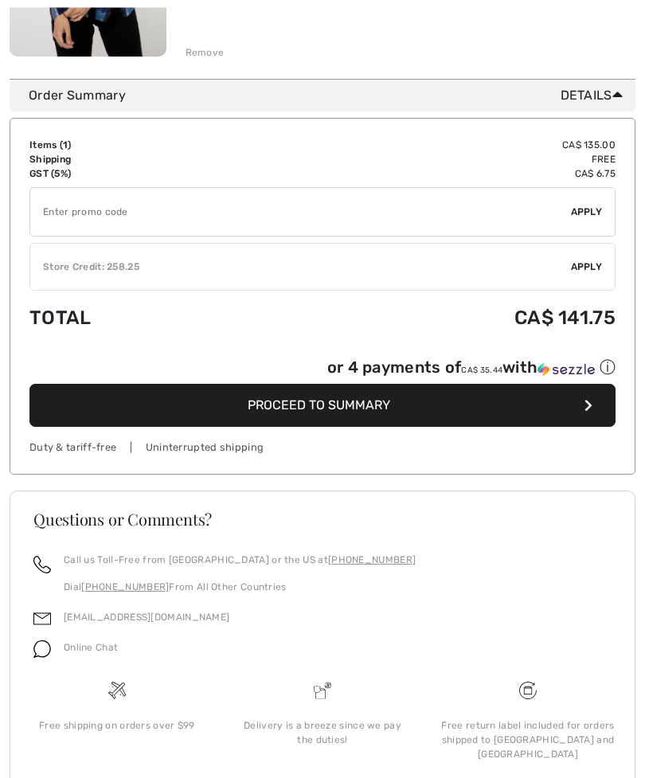
scroll to position [415, 0]
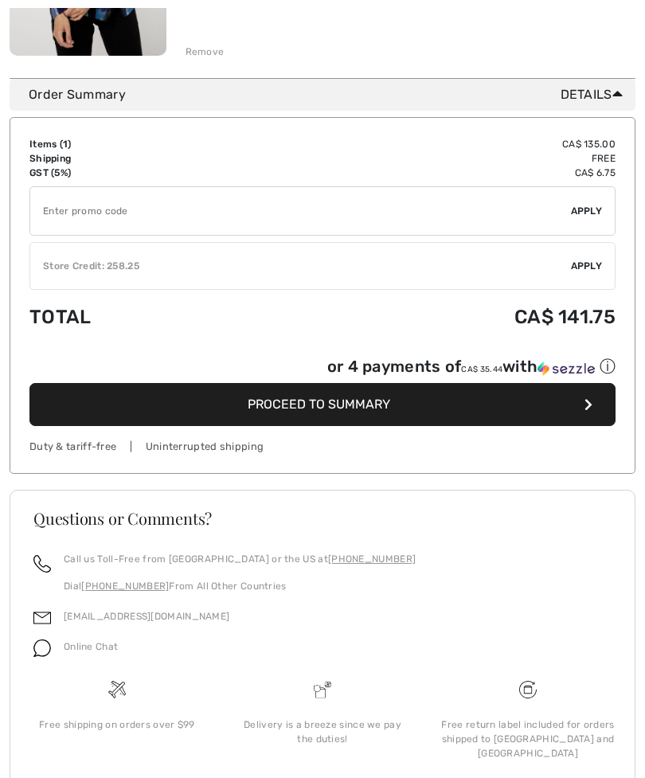
click at [565, 464] on div "Items ( 1 ) CA$ 135.00 Promo code CA$ 0.00 Shipping Free GST (5%) CA$ 6.75 Tax2…" at bounding box center [323, 295] width 626 height 357
click at [381, 401] on span "Proceed to Summary" at bounding box center [319, 404] width 143 height 15
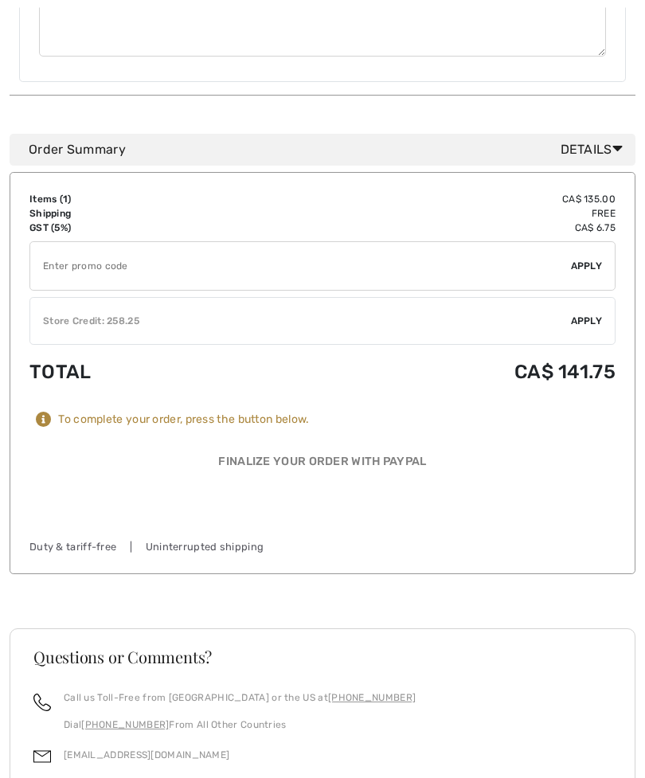
scroll to position [782, 0]
click at [584, 312] on span "Apply" at bounding box center [587, 319] width 32 height 14
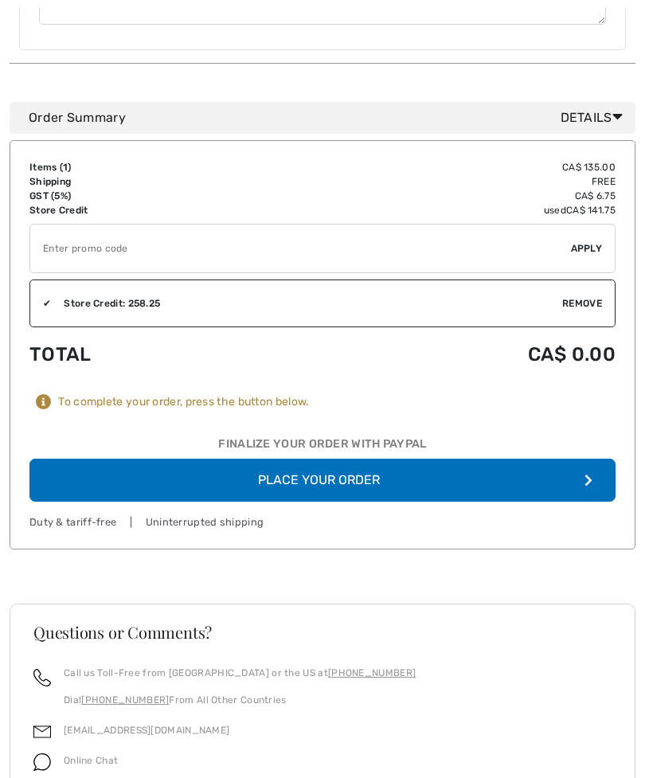
click at [360, 483] on button "Place Your Order" at bounding box center [322, 480] width 586 height 43
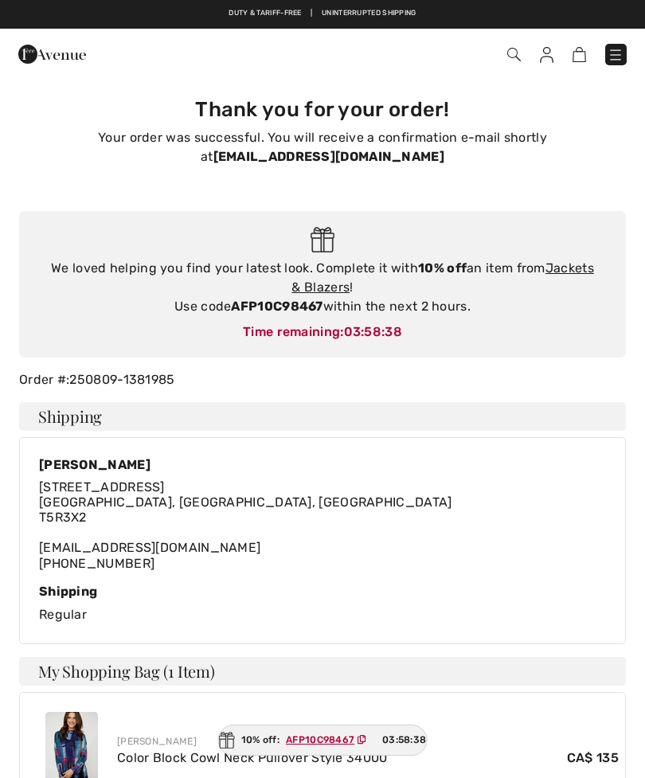
checkbox input "true"
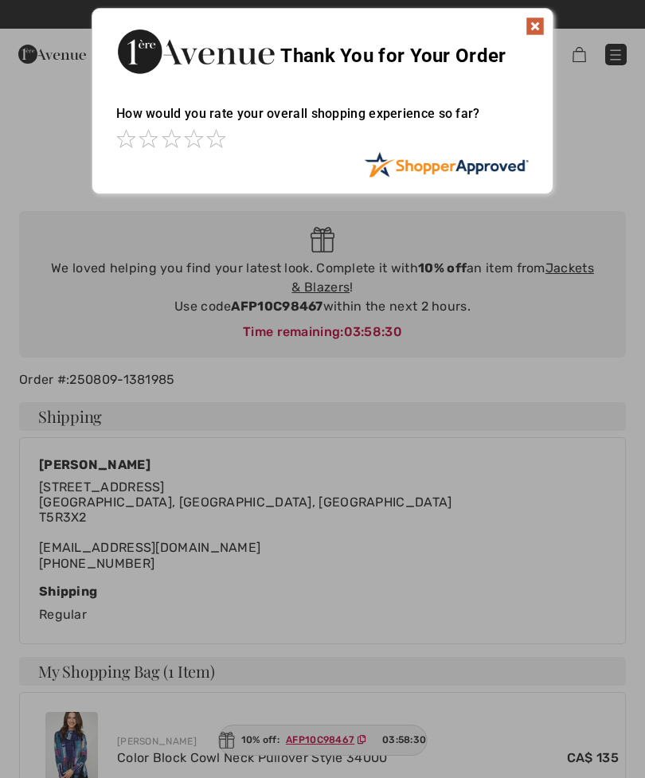
click at [543, 23] on img at bounding box center [535, 26] width 19 height 19
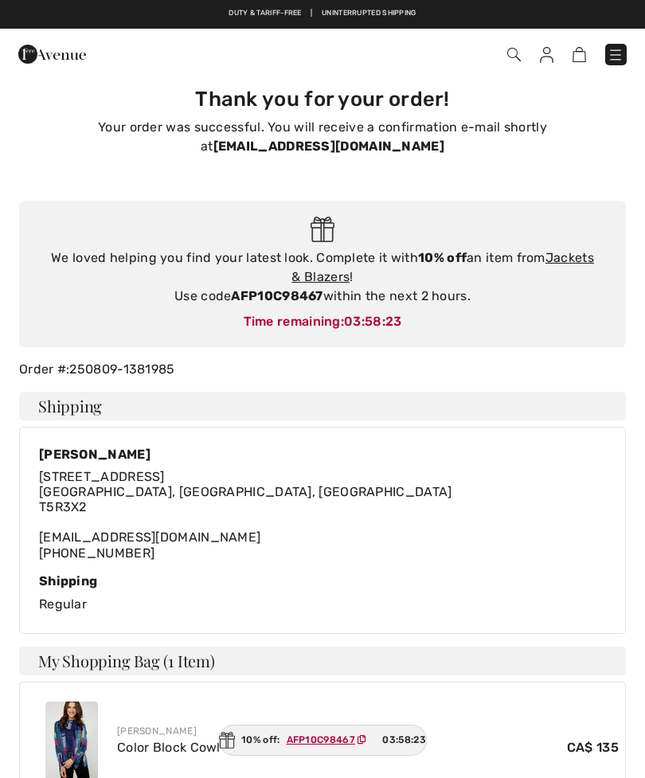
scroll to position [11, 0]
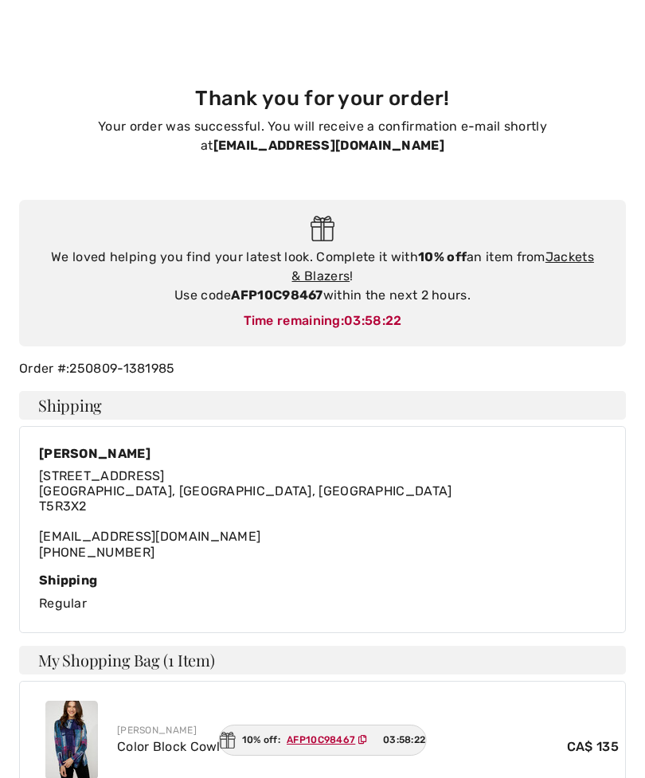
click at [574, 256] on link "Jackets & Blazers" at bounding box center [442, 266] width 302 height 34
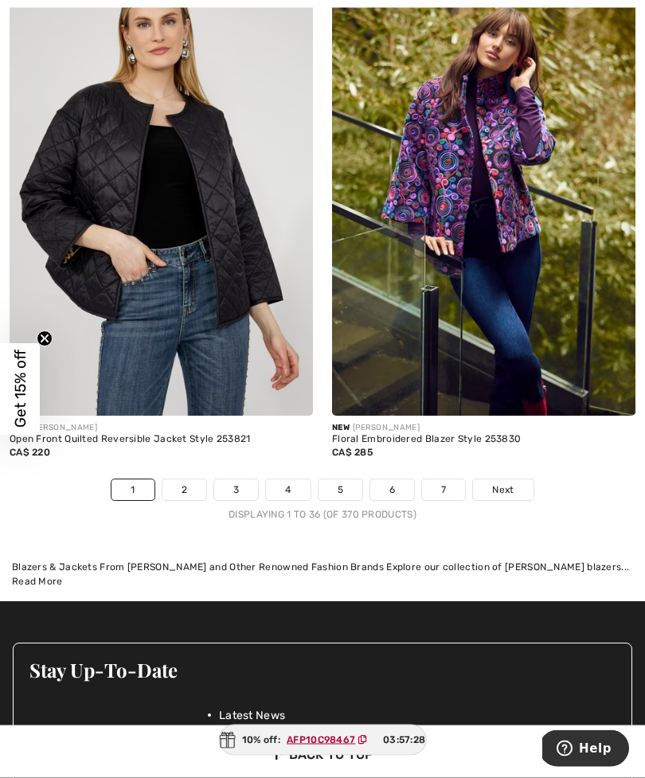
scroll to position [9321, 0]
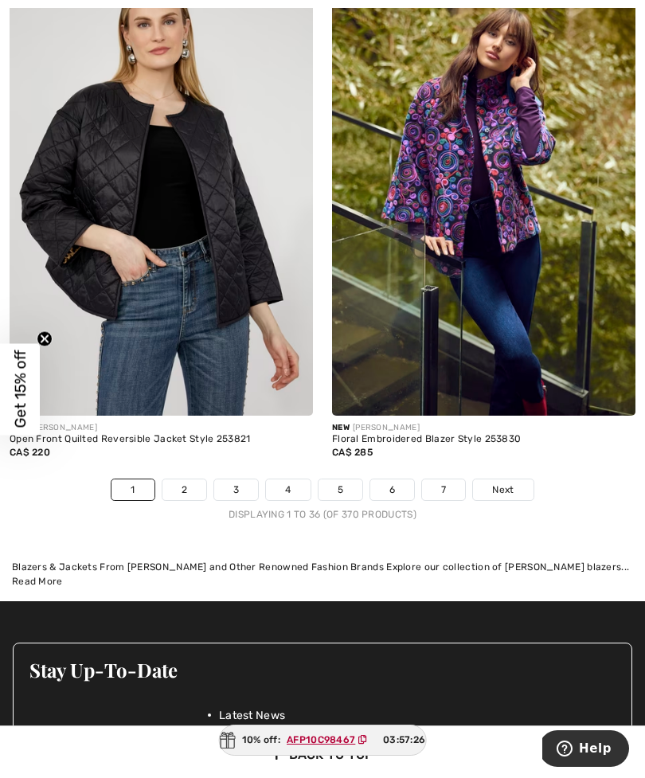
click at [183, 479] on link "2" at bounding box center [184, 489] width 44 height 21
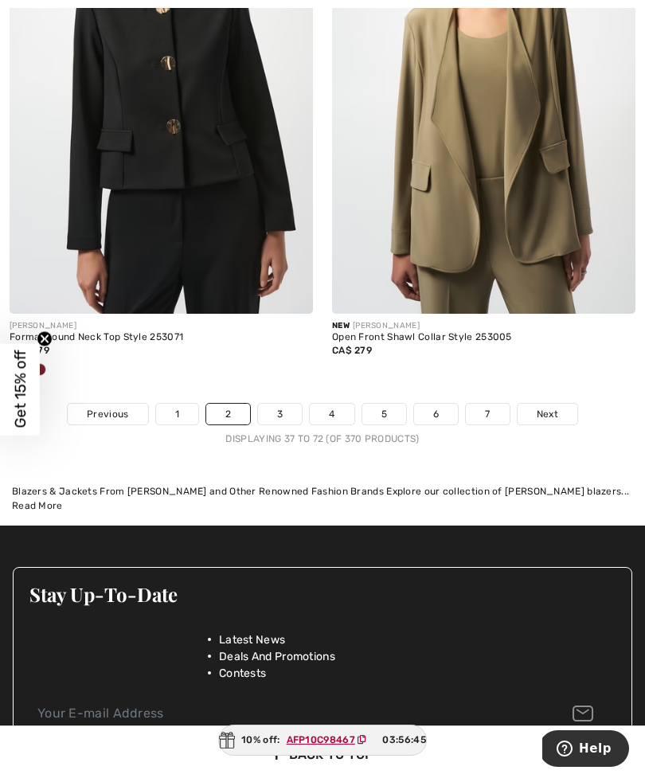
scroll to position [9556, 0]
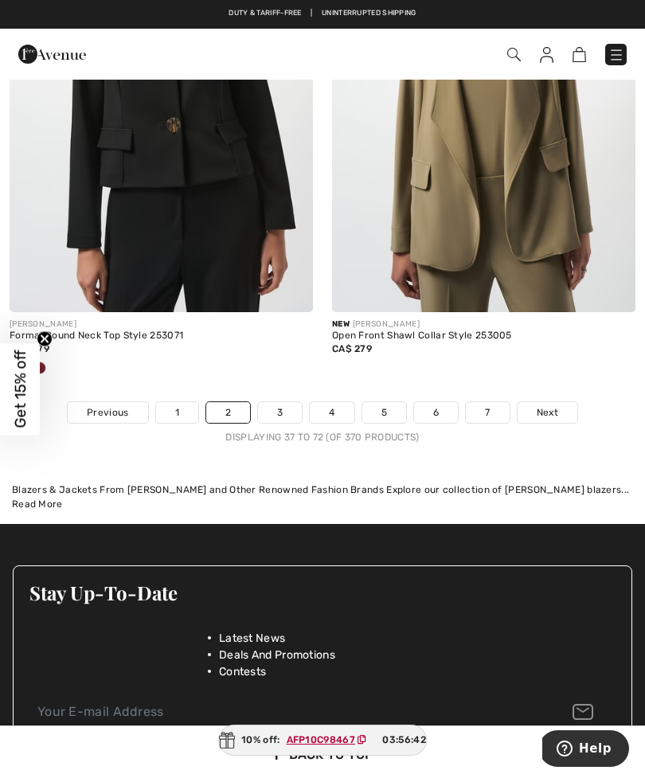
click at [284, 402] on link "3" at bounding box center [280, 412] width 44 height 21
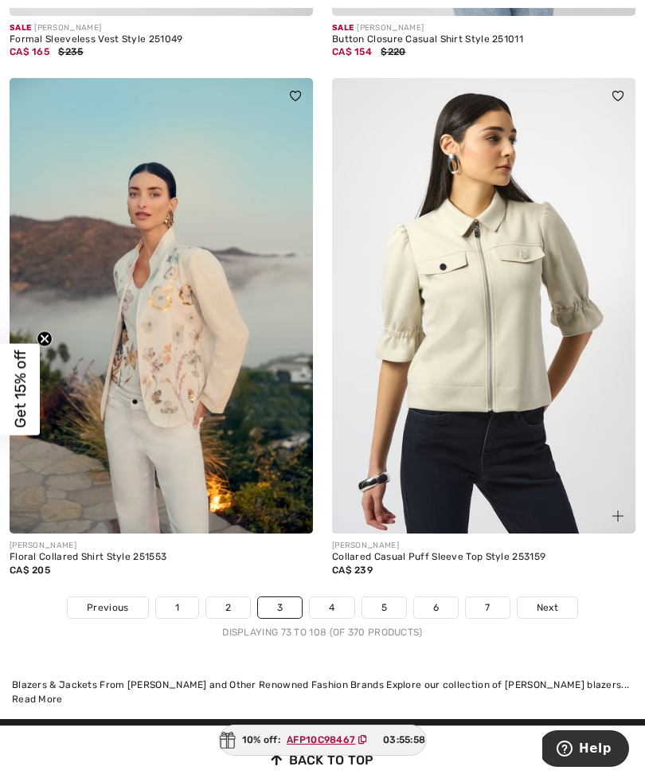
scroll to position [9274, 0]
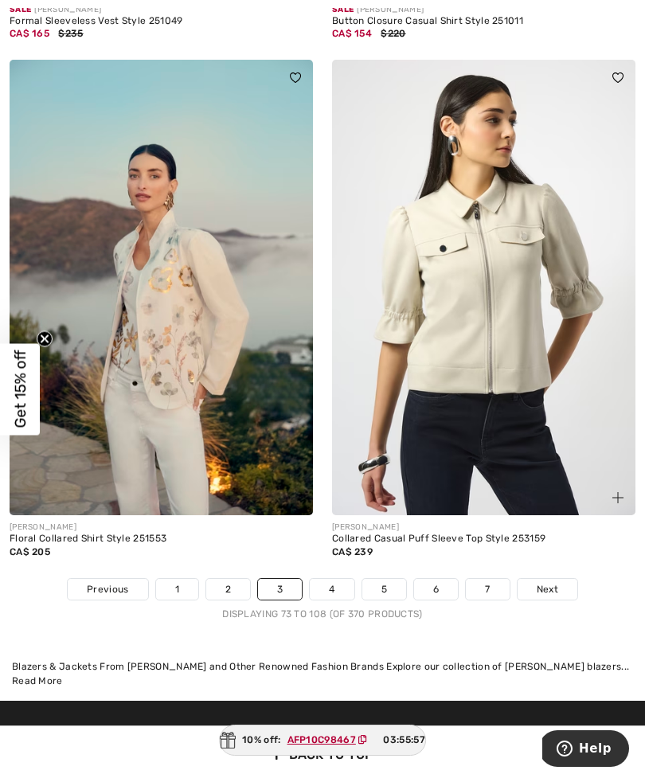
click at [597, 515] on div "JOSEPH RIBKOFF Collared Casual Puff Sleeve Top Style 253159 CA$ 239" at bounding box center [483, 546] width 303 height 63
click at [586, 545] on div "CA$ 239" at bounding box center [483, 552] width 303 height 14
click at [342, 579] on link "4" at bounding box center [332, 589] width 44 height 21
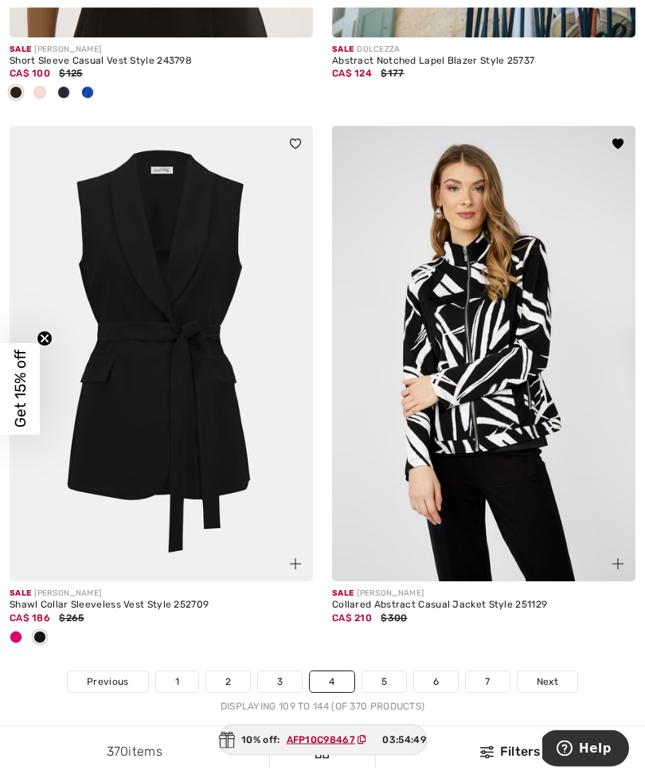
scroll to position [9157, 0]
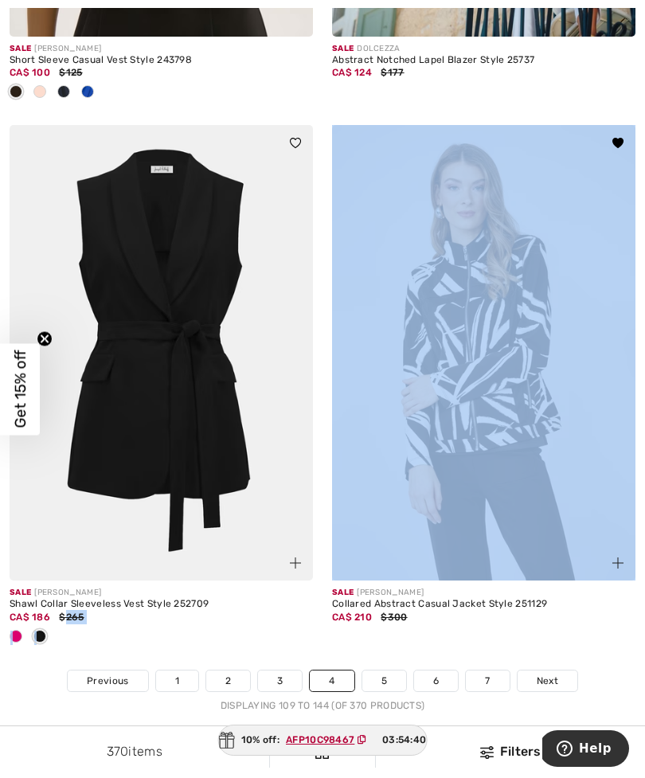
click at [604, 628] on div "Sale FRANK LYMAN Collared Abstract Casual Jacket Style 251129 CA$ 210 $300" at bounding box center [483, 625] width 303 height 89
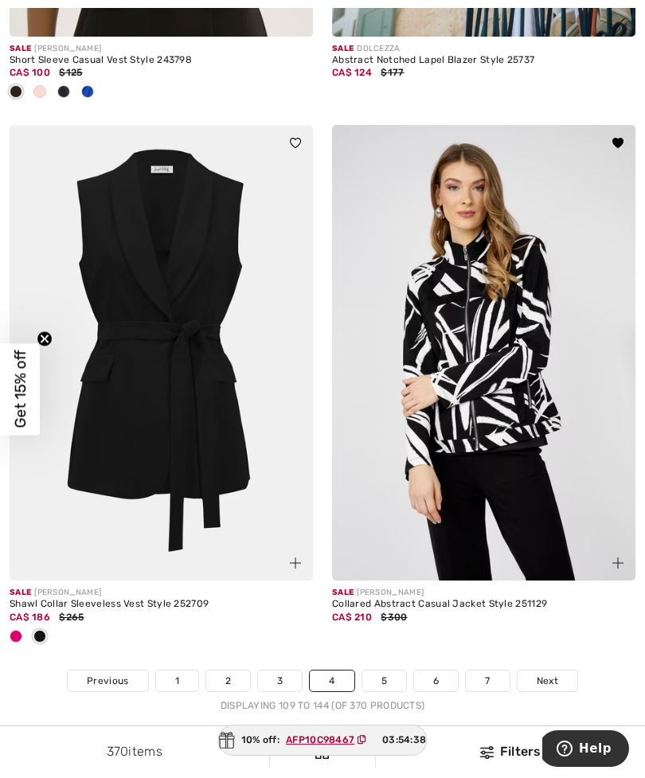
click at [387, 671] on link "5" at bounding box center [384, 681] width 44 height 21
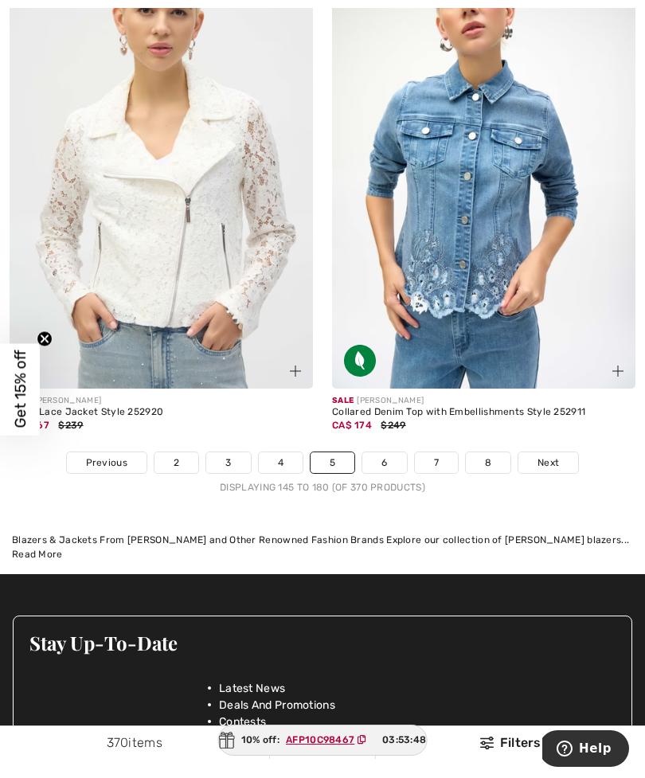
scroll to position [9531, 0]
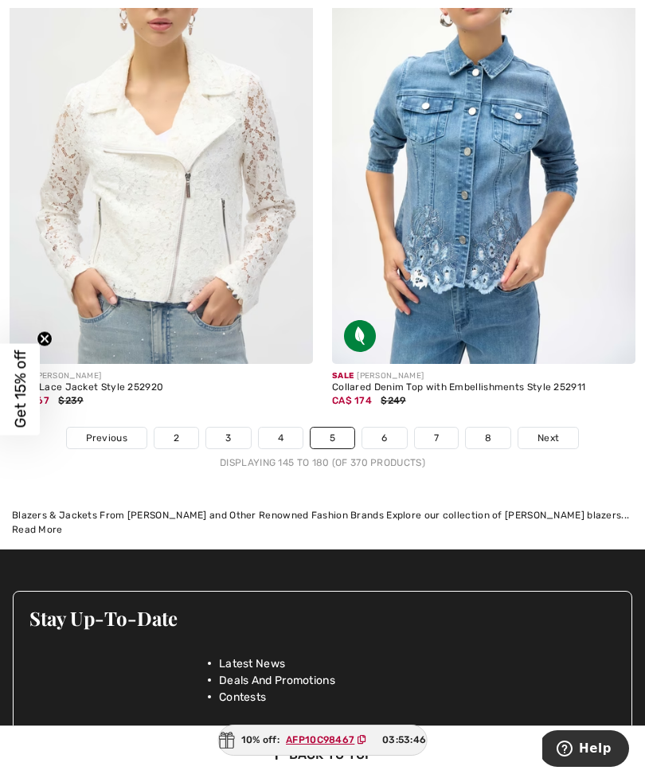
click at [386, 428] on link "6" at bounding box center [384, 438] width 44 height 21
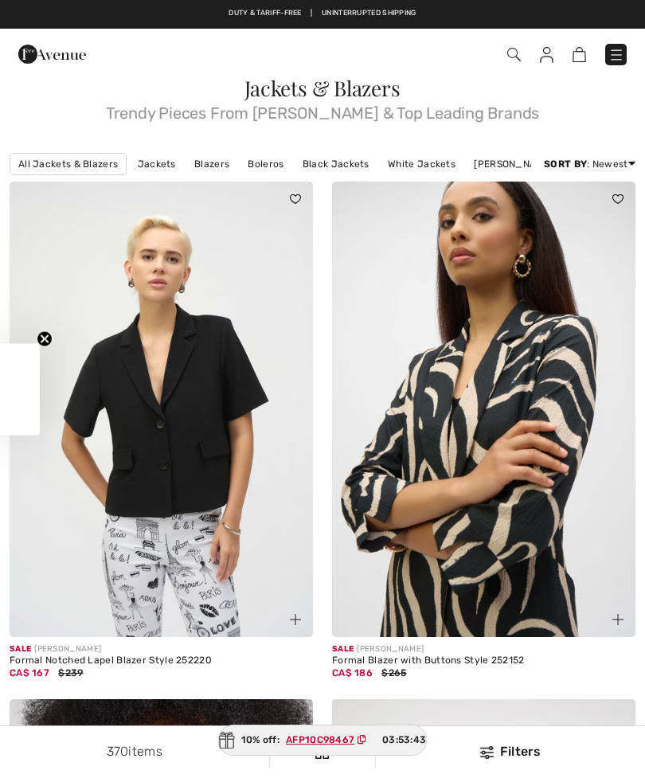
checkbox input "true"
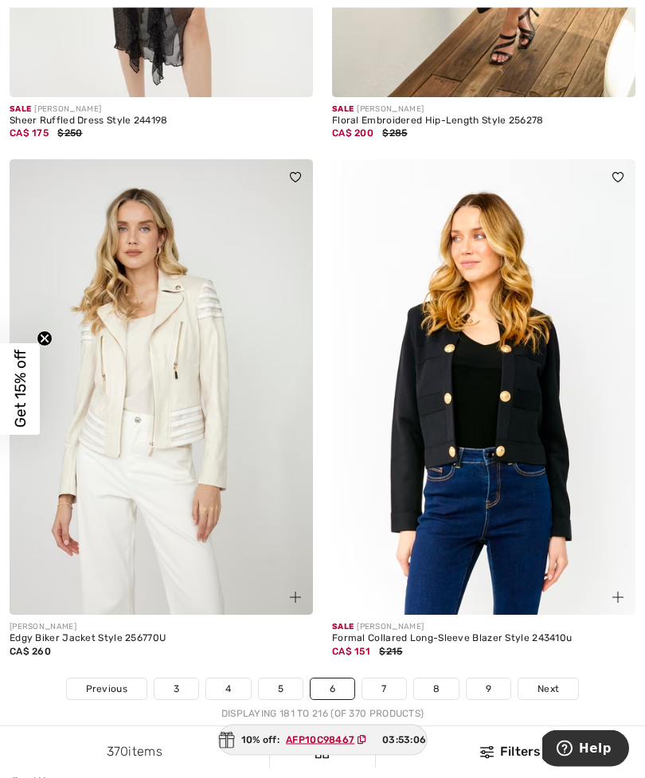
scroll to position [9306, 0]
click at [384, 679] on link "7" at bounding box center [383, 689] width 43 height 21
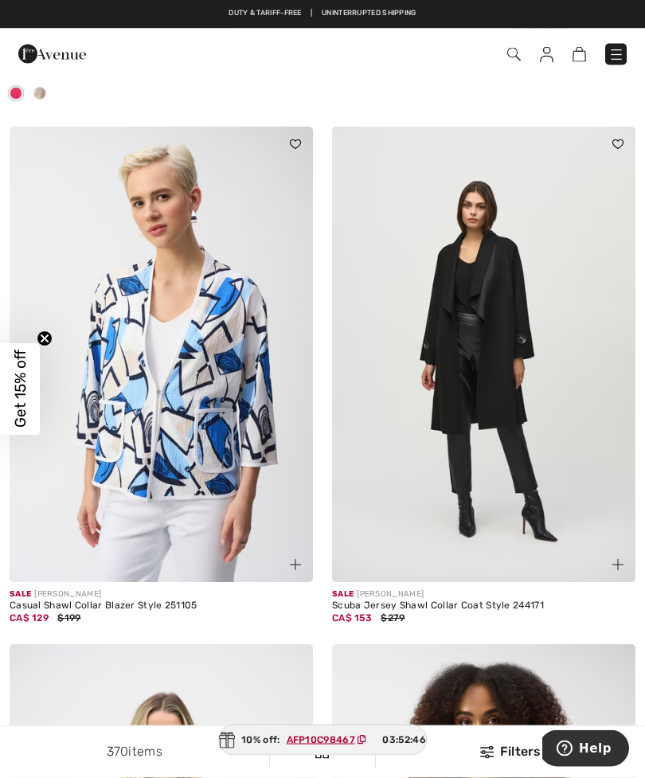
scroll to position [2205, 0]
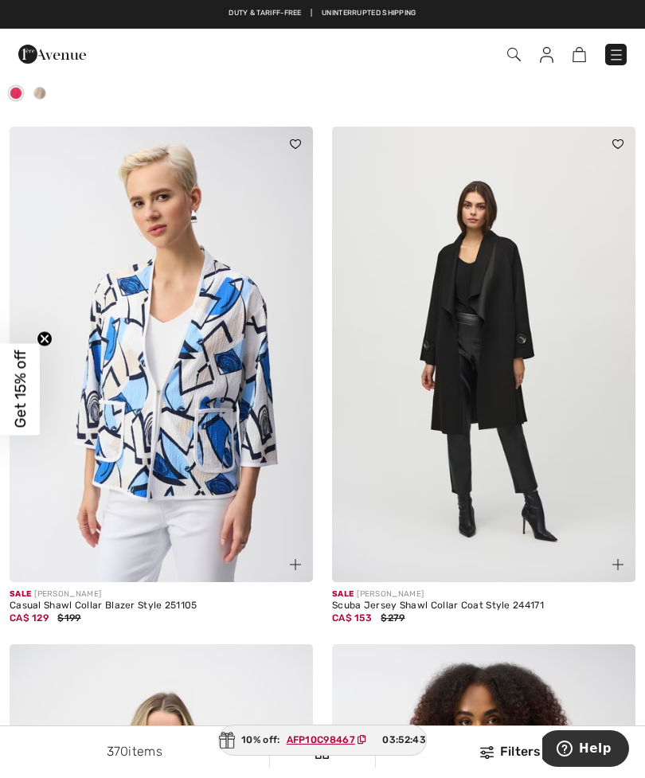
click at [599, 525] on img at bounding box center [483, 355] width 303 height 456
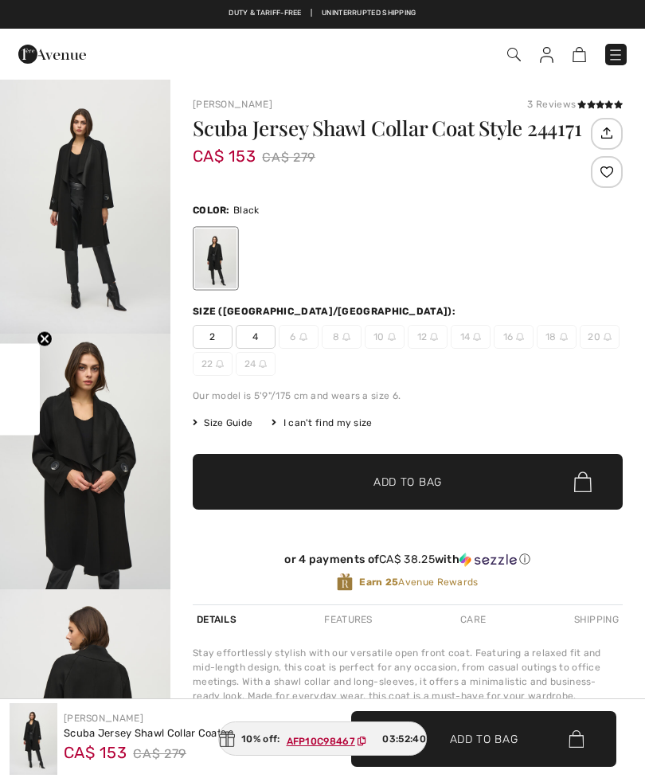
checkbox input "true"
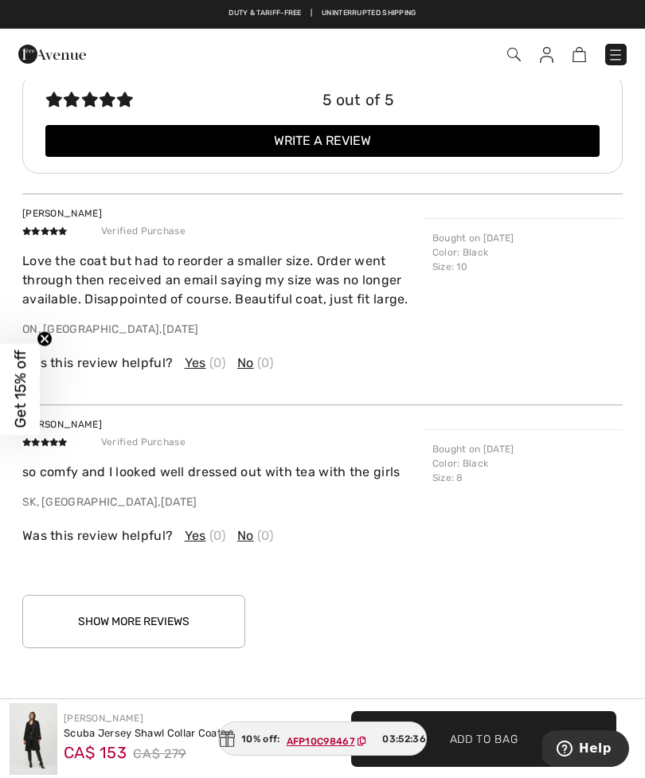
scroll to position [1809, 0]
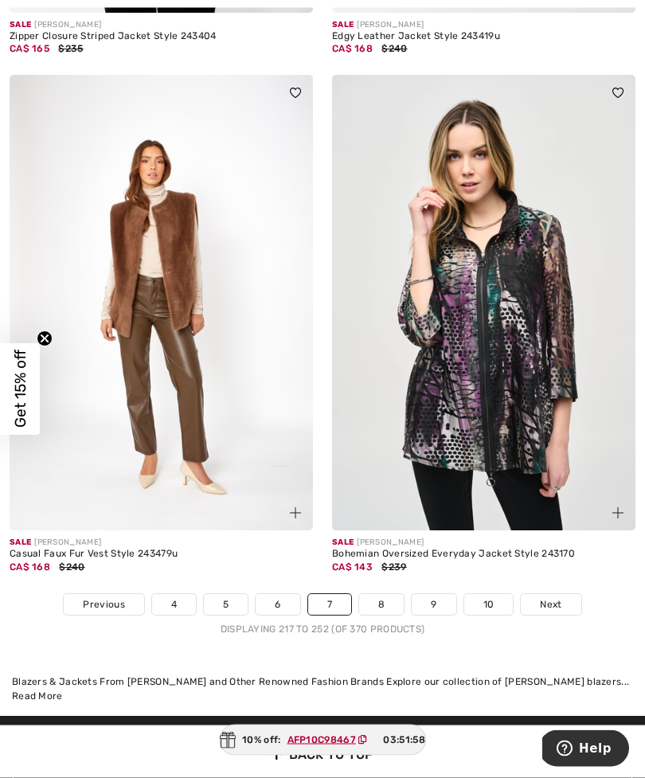
scroll to position [9312, 0]
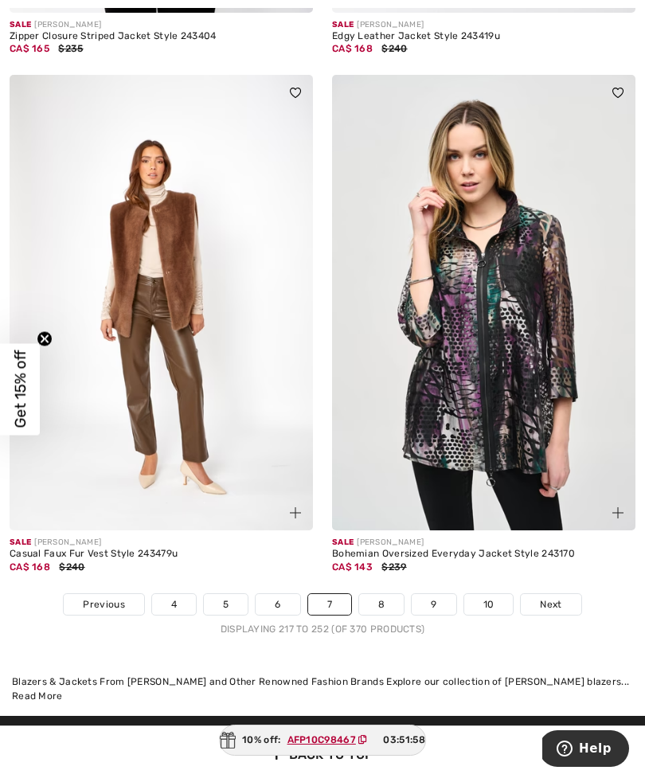
click at [386, 594] on link "8" at bounding box center [381, 604] width 45 height 21
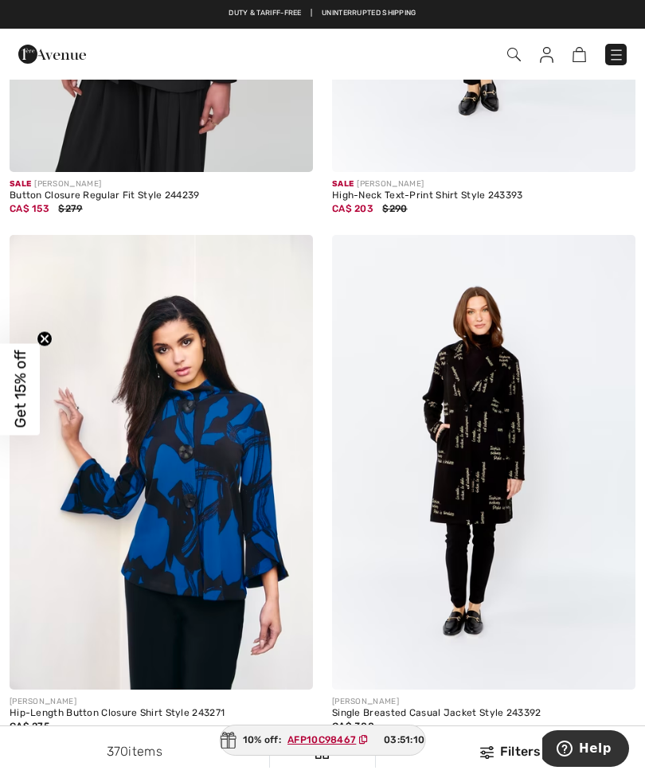
scroll to position [7426, 0]
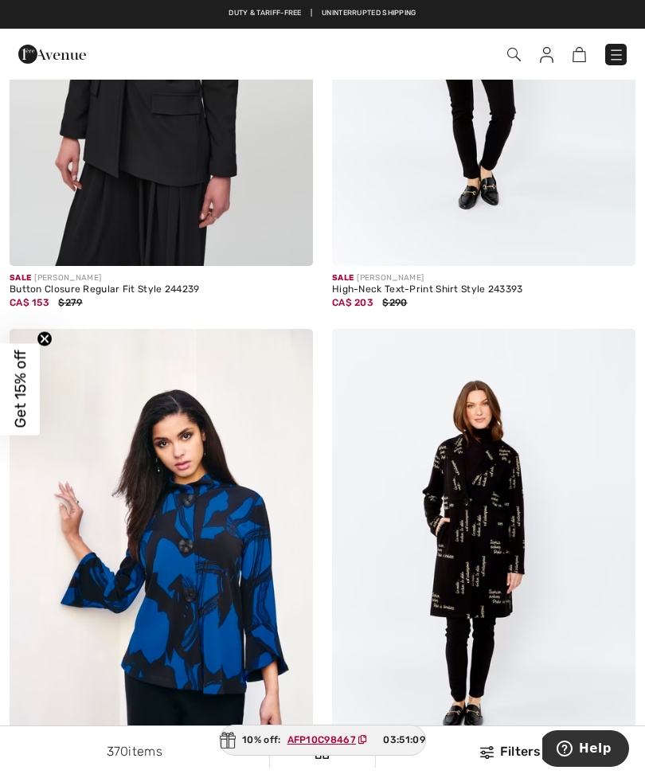
click at [546, 57] on img at bounding box center [547, 55] width 14 height 16
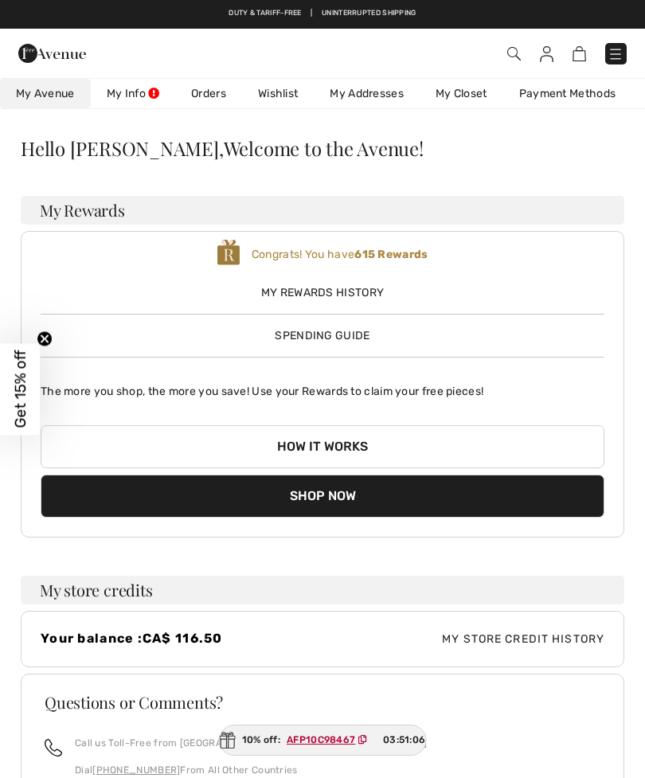
click at [278, 94] on link "Wishlist" at bounding box center [278, 93] width 72 height 29
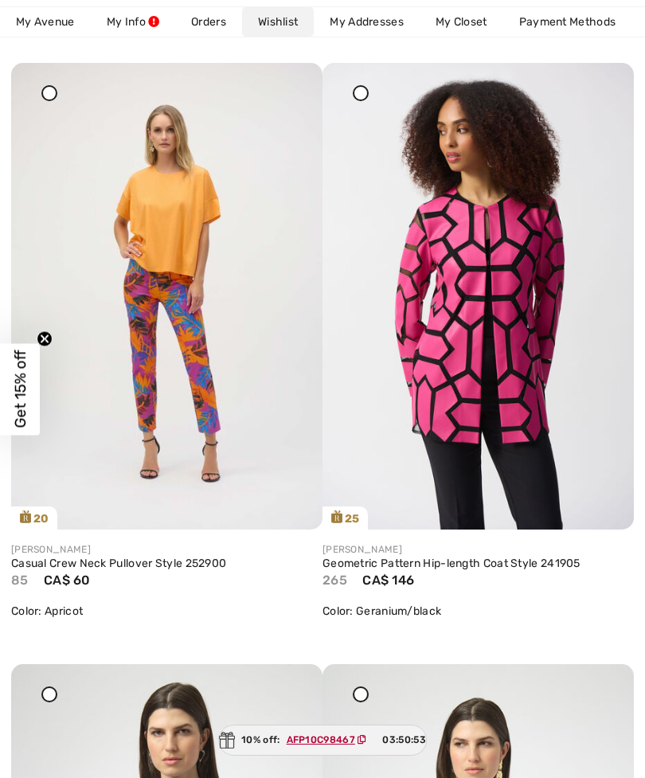
scroll to position [6254, 0]
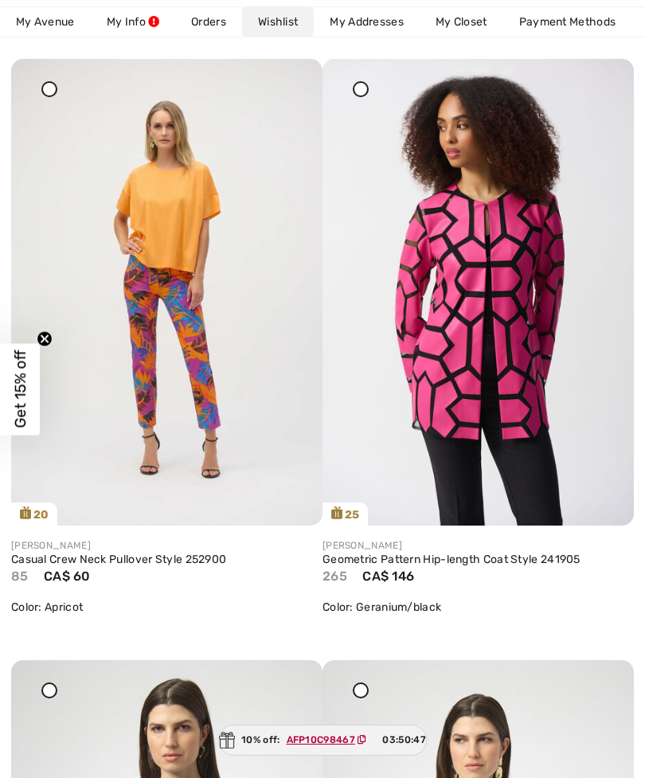
click at [433, 560] on link "Geometric Pattern Hip-length Coat Style 241905" at bounding box center [478, 560] width 311 height 14
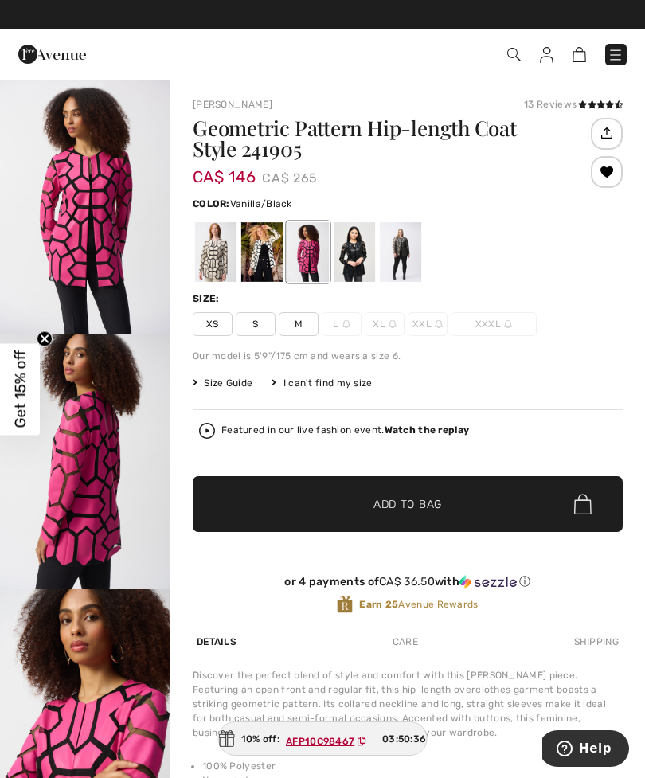
click at [264, 247] on div at bounding box center [261, 252] width 41 height 60
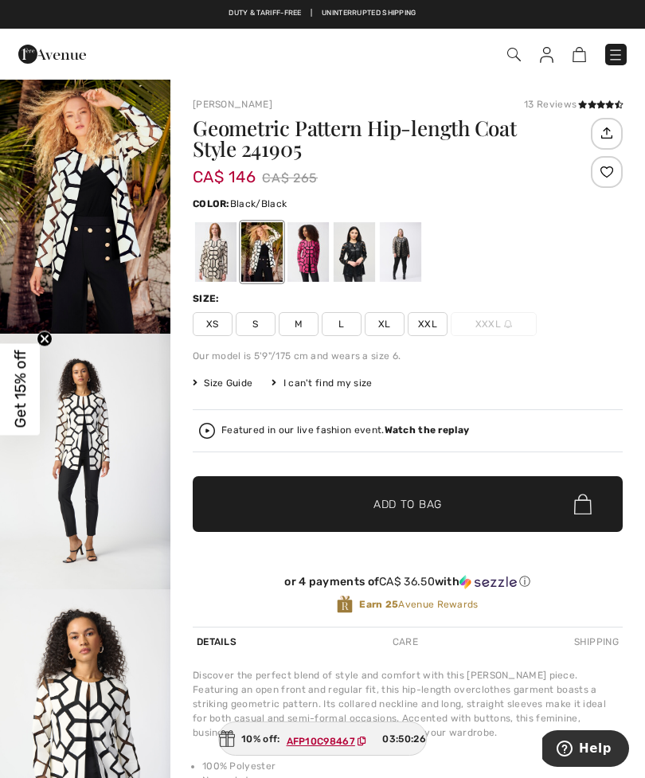
click at [354, 245] on div at bounding box center [354, 252] width 41 height 60
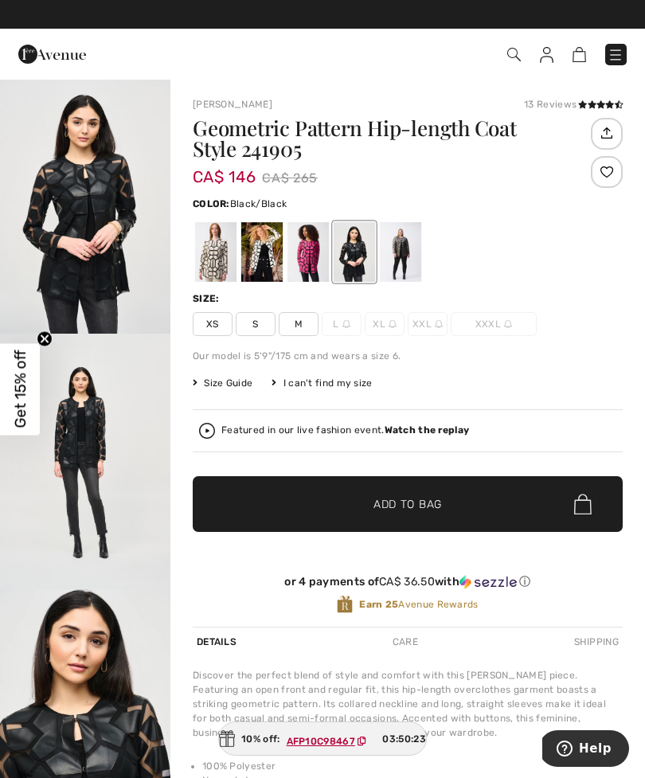
click at [411, 243] on div at bounding box center [400, 252] width 41 height 60
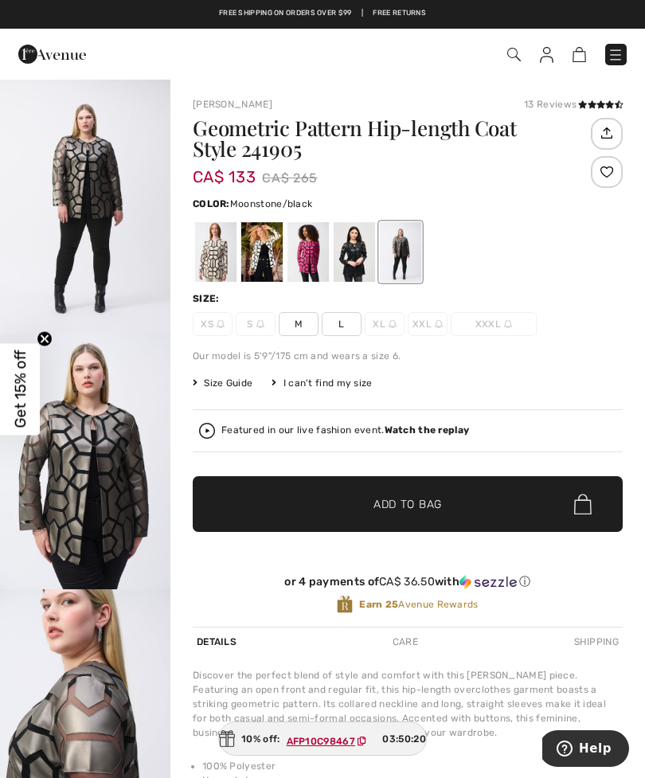
click at [209, 258] on div at bounding box center [215, 252] width 41 height 60
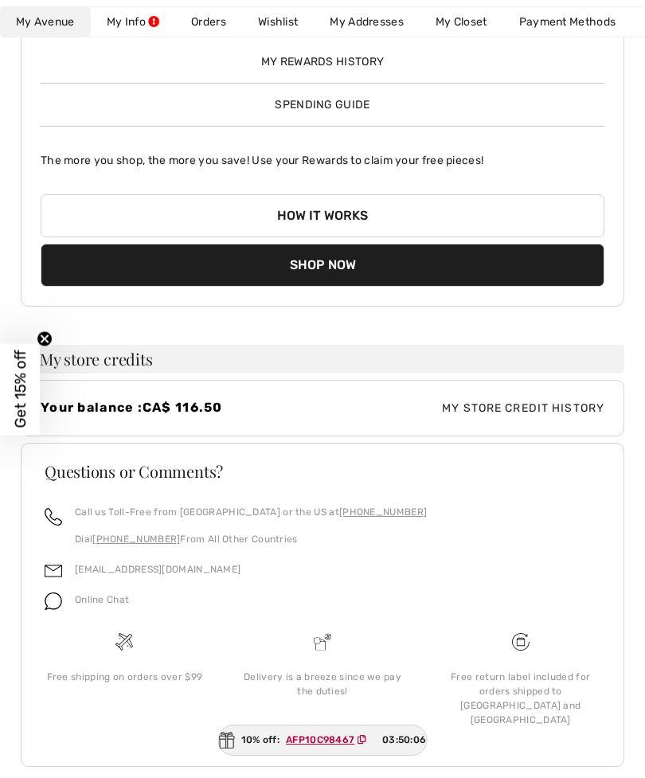
click at [284, 18] on link "Wishlist" at bounding box center [278, 21] width 72 height 29
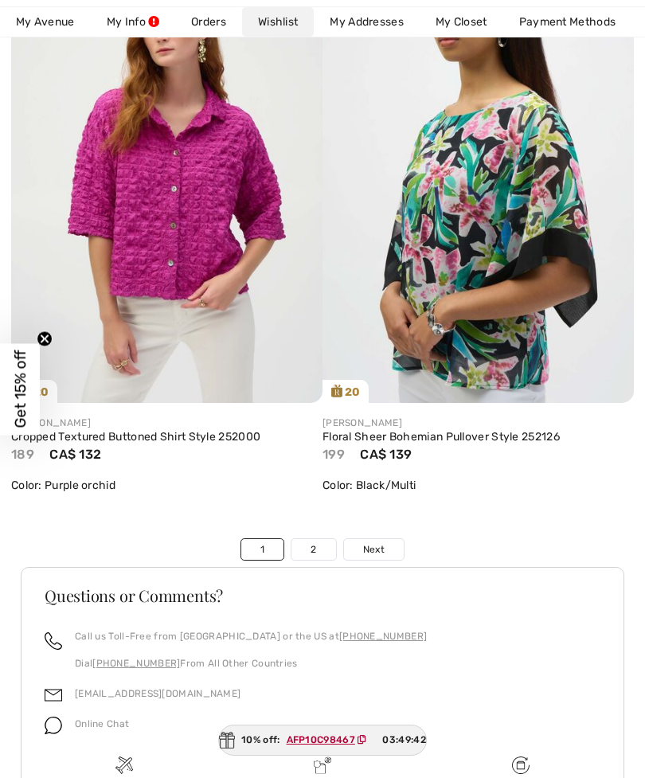
scroll to position [10635, 0]
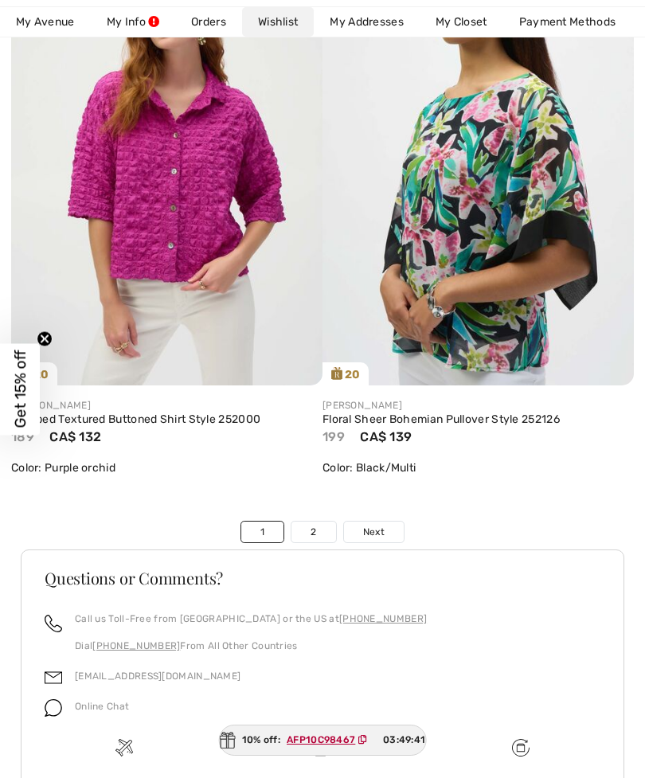
click at [317, 526] on link "2" at bounding box center [313, 532] width 44 height 21
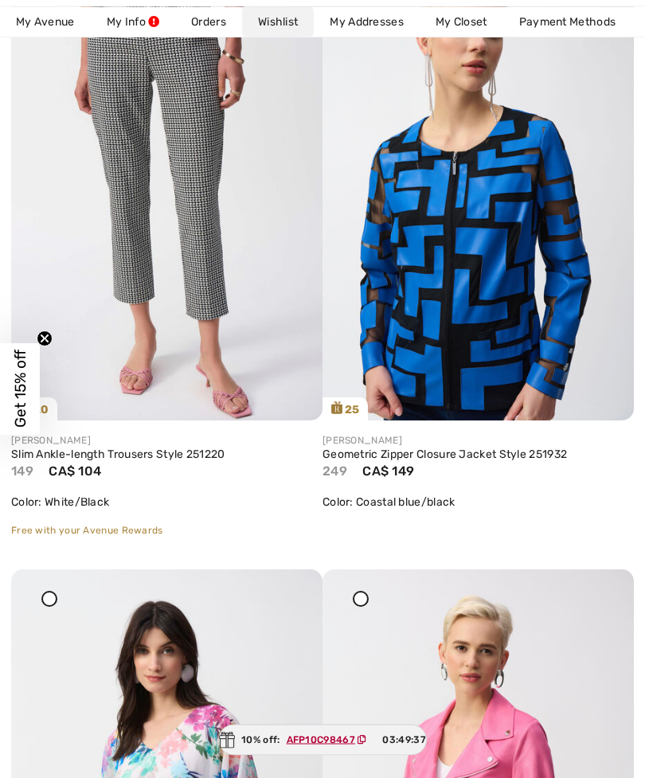
scroll to position [328, 0]
click at [469, 304] on img at bounding box center [478, 187] width 311 height 467
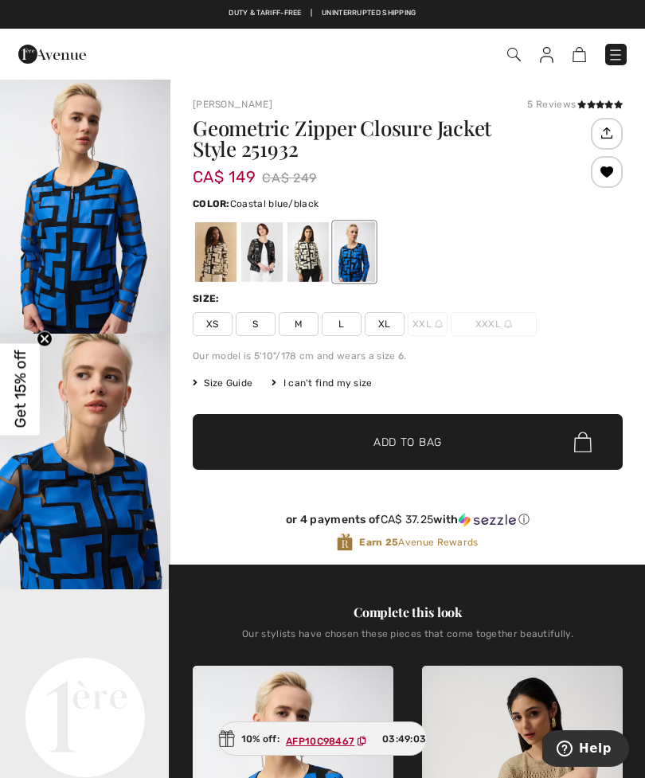
click at [347, 319] on span "L" at bounding box center [342, 324] width 40 height 24
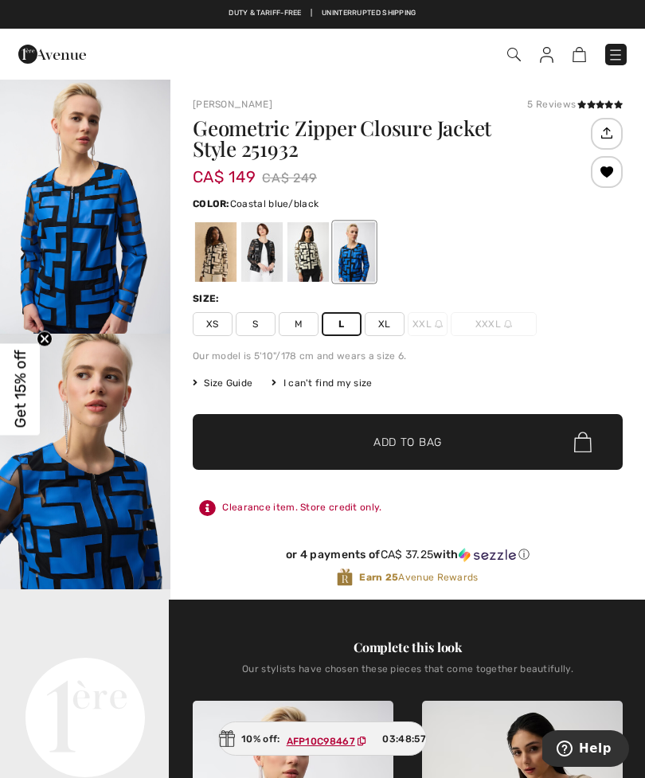
click at [323, 741] on ins "AFP10C98467" at bounding box center [321, 741] width 68 height 11
click at [409, 436] on span "Add to Bag" at bounding box center [408, 442] width 68 height 17
click at [567, 62] on img at bounding box center [571, 54] width 14 height 15
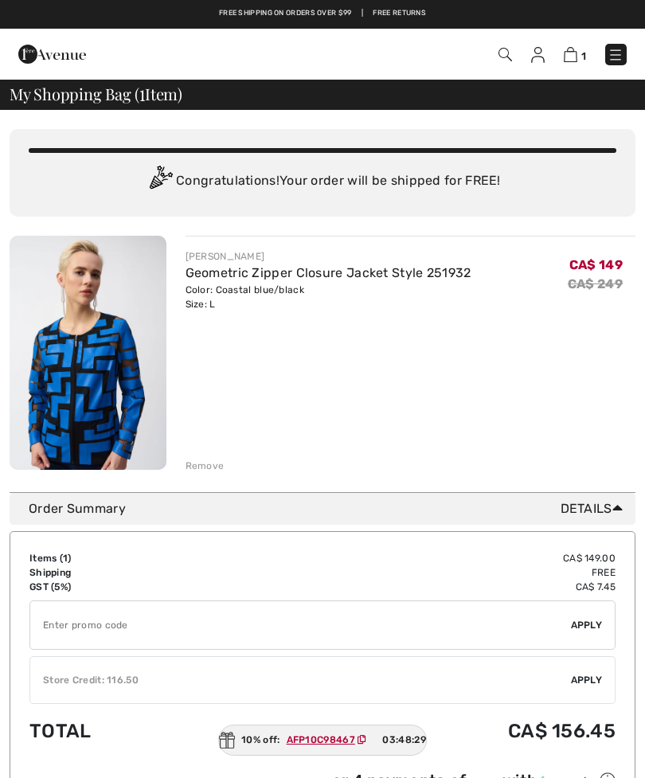
click at [61, 616] on input "TEXT" at bounding box center [300, 625] width 541 height 48
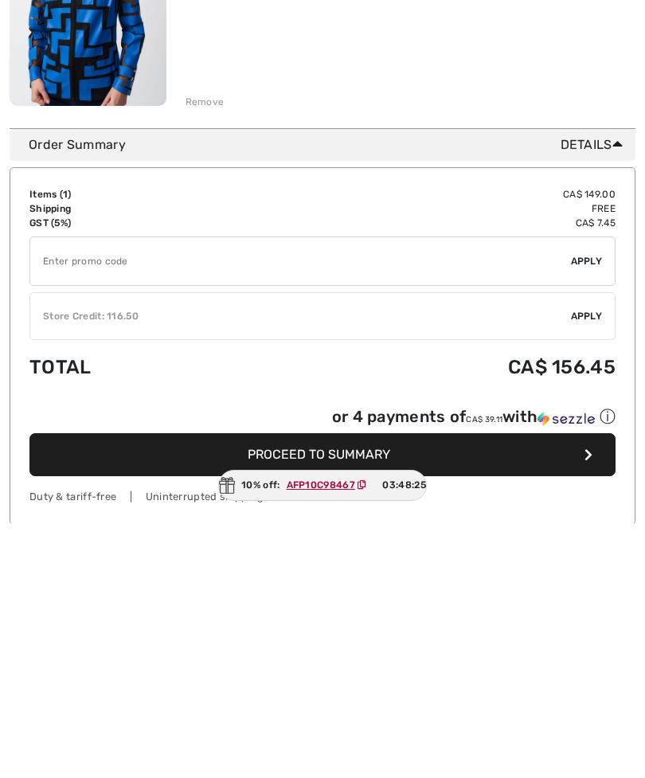
click at [334, 734] on ins "AFP10C98467" at bounding box center [321, 739] width 68 height 11
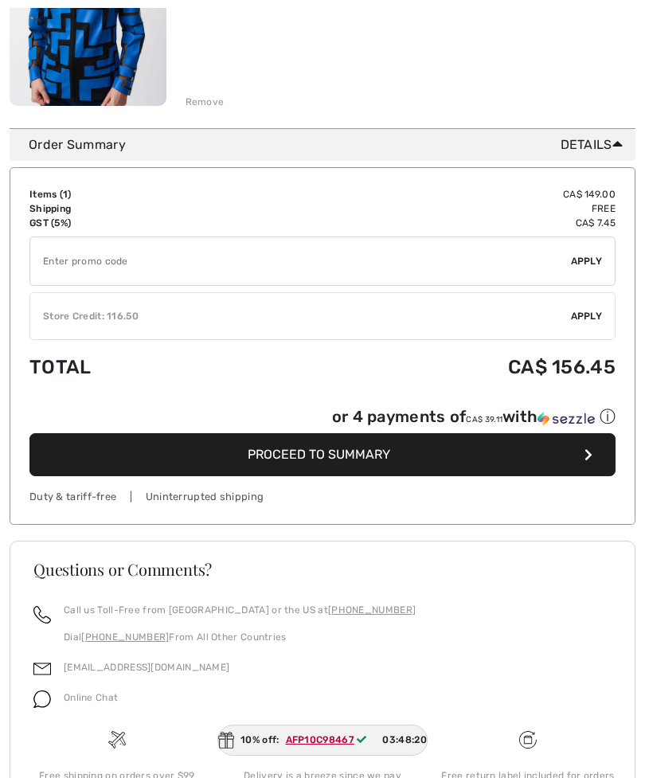
click at [65, 264] on input "TEXT" at bounding box center [300, 261] width 541 height 48
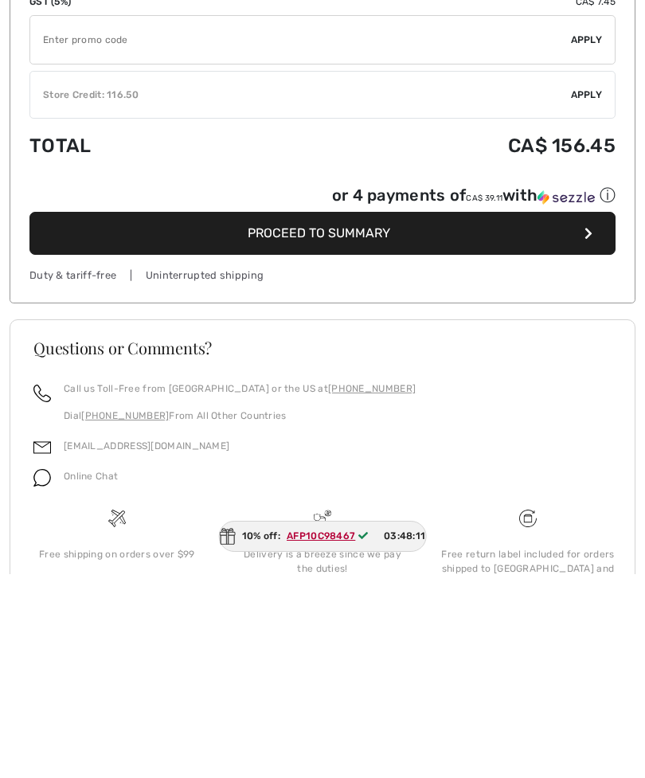
scroll to position [381, 0]
click at [343, 734] on ins "AFP10C98467" at bounding box center [320, 739] width 68 height 11
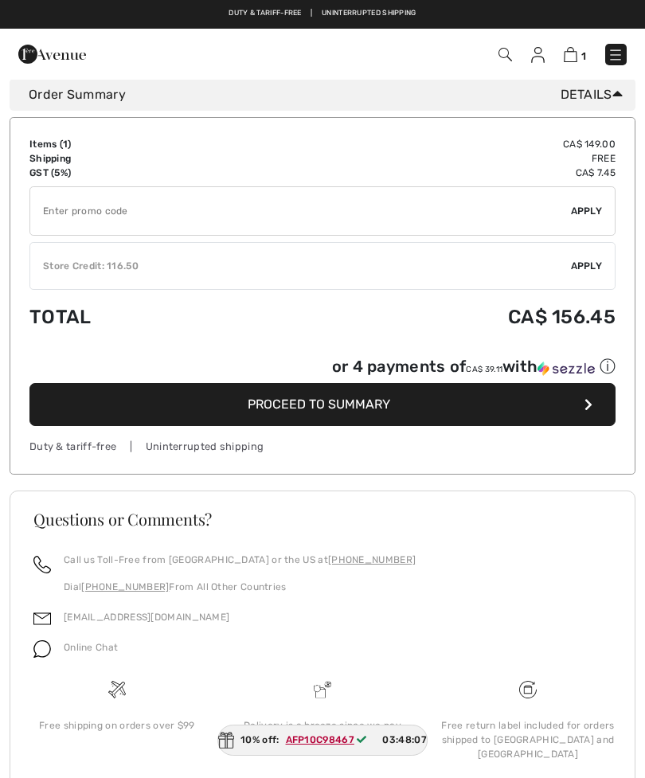
click at [87, 207] on input "TEXT" at bounding box center [300, 211] width 541 height 48
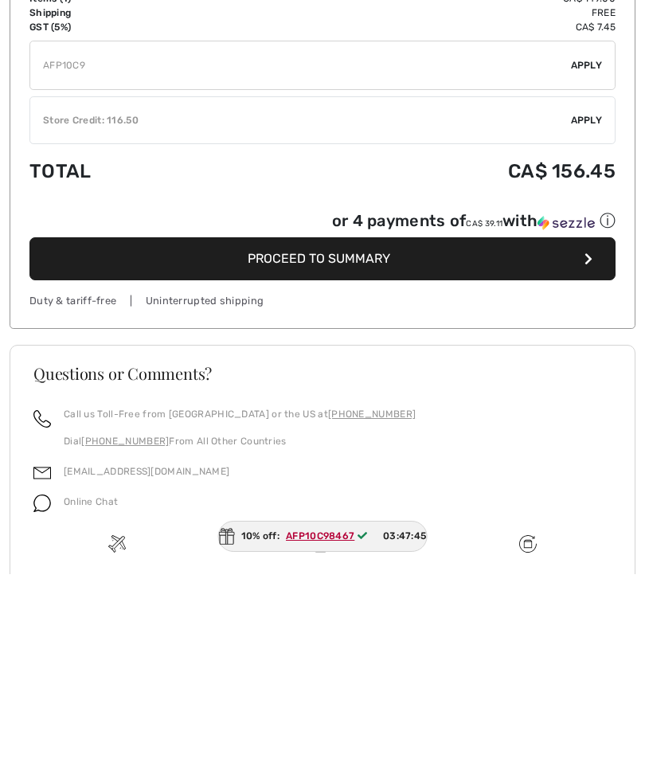
scroll to position [360, 0]
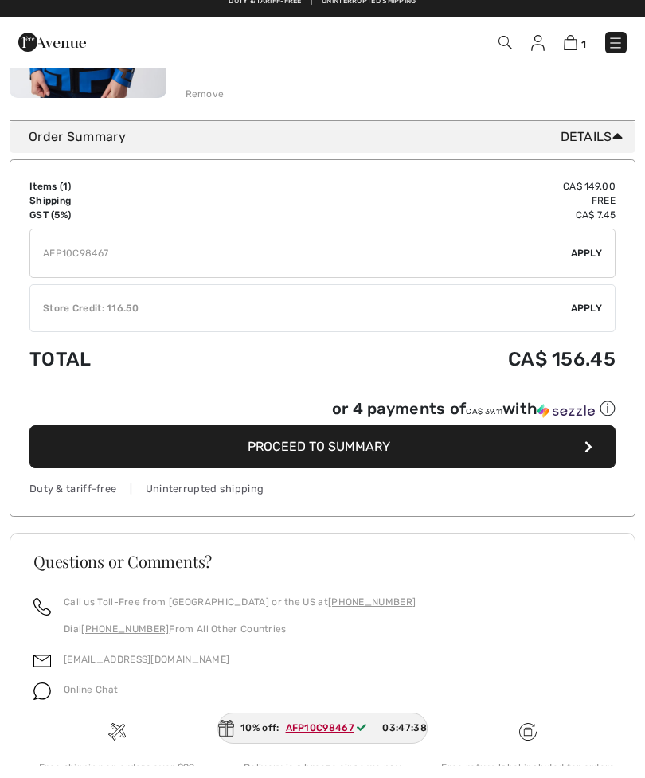
type input "AFP10C98467"
click at [593, 258] on span "Apply" at bounding box center [587, 265] width 32 height 14
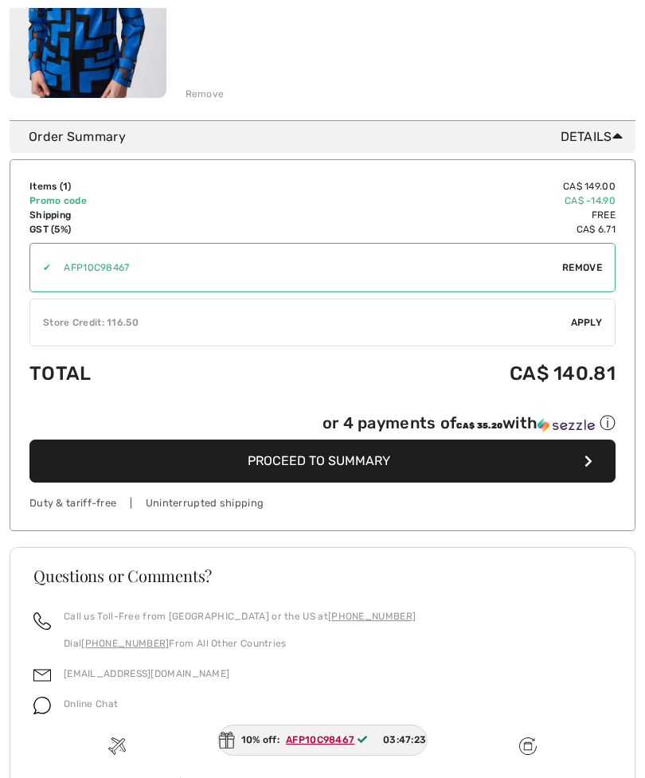
scroll to position [374, 0]
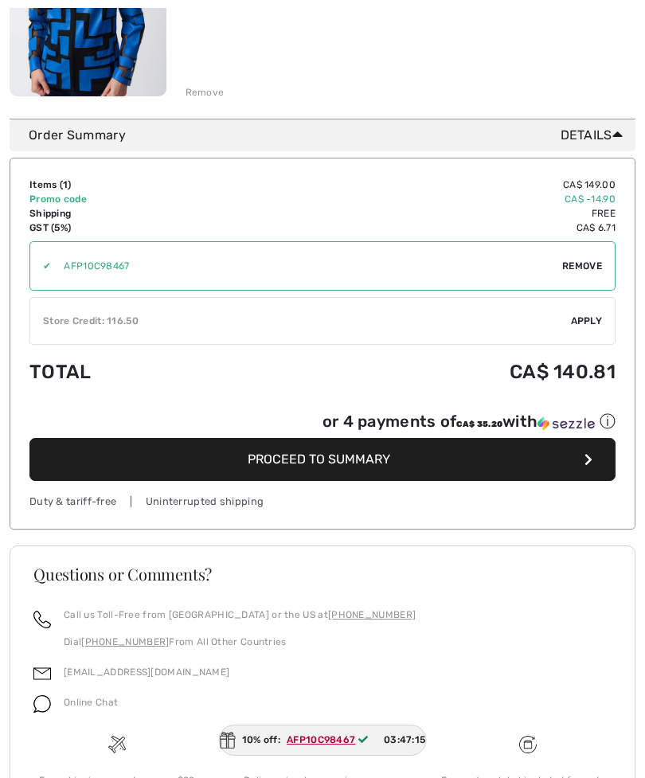
click at [590, 322] on span "Apply" at bounding box center [587, 321] width 32 height 14
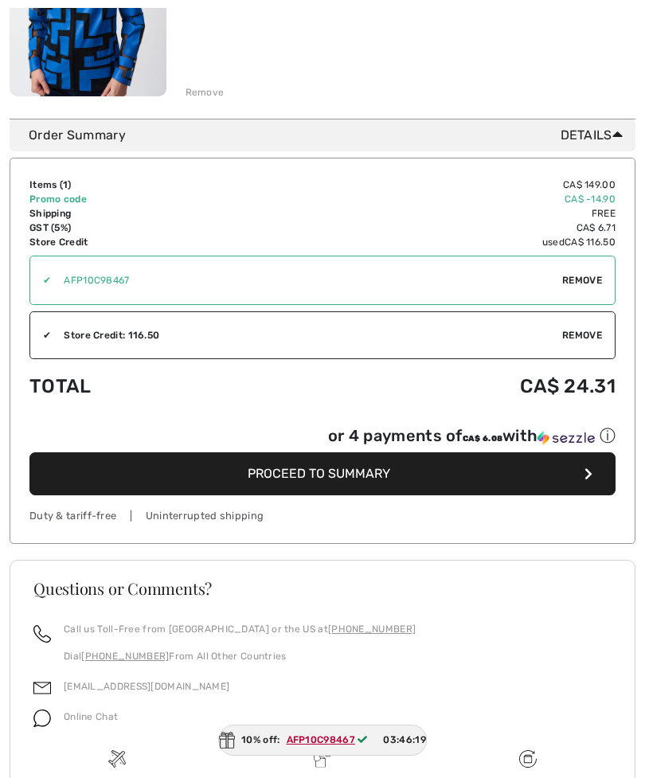
click at [413, 475] on button "Proceed to Summary" at bounding box center [322, 473] width 586 height 43
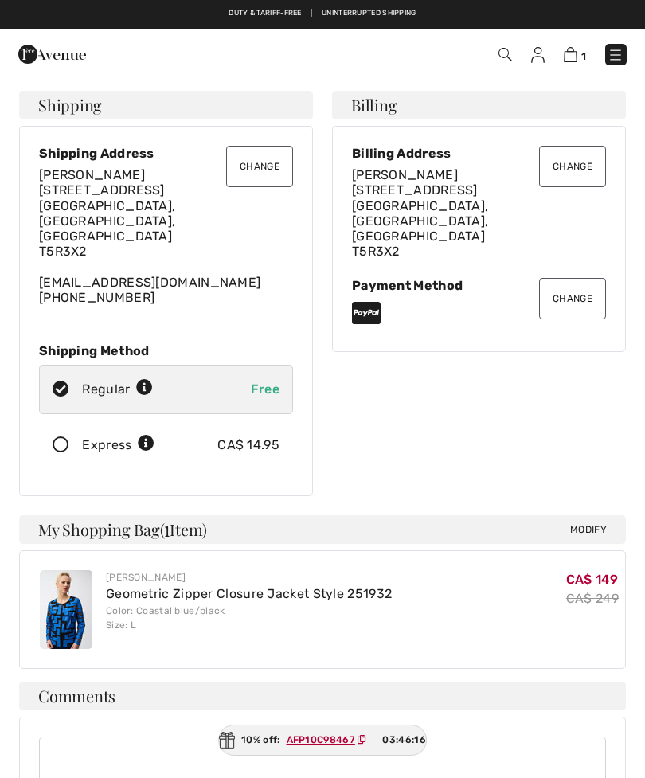
checkbox input "true"
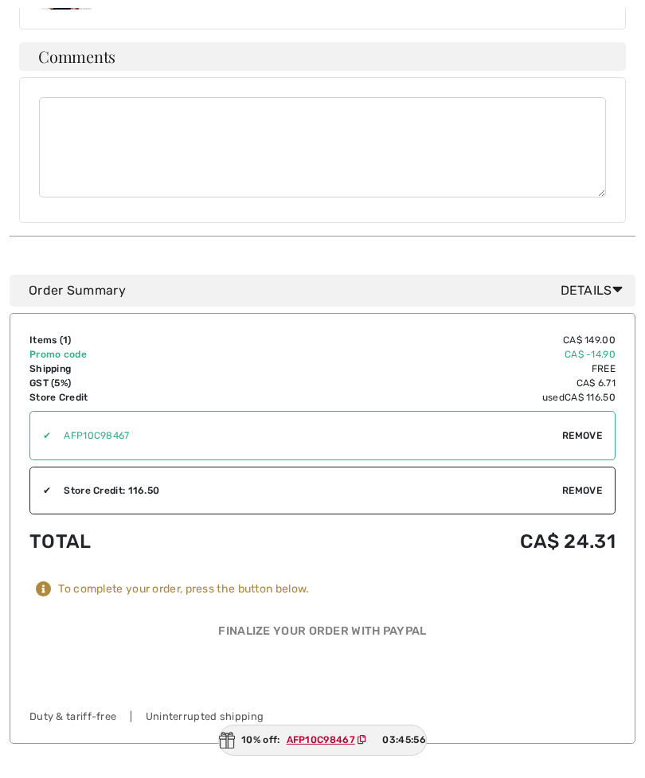
scroll to position [665, 0]
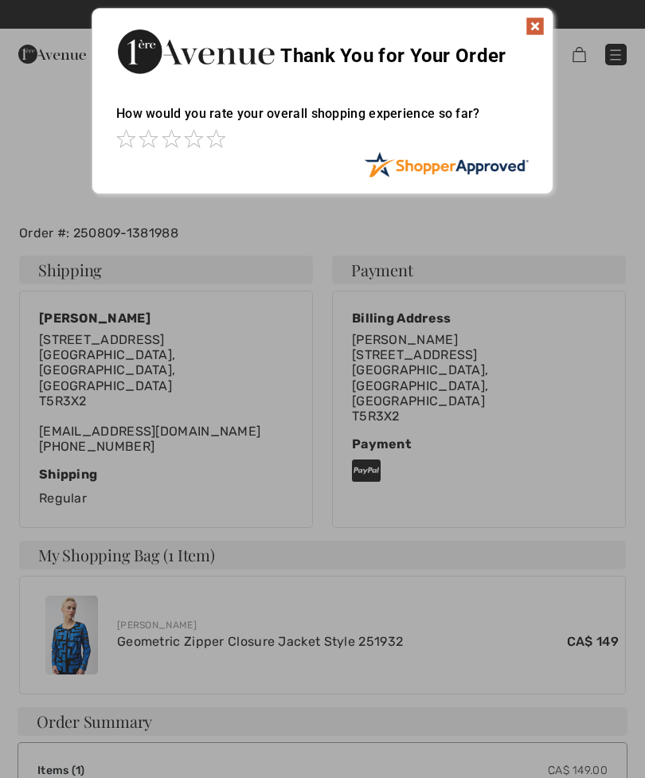
click at [539, 29] on img at bounding box center [535, 26] width 19 height 19
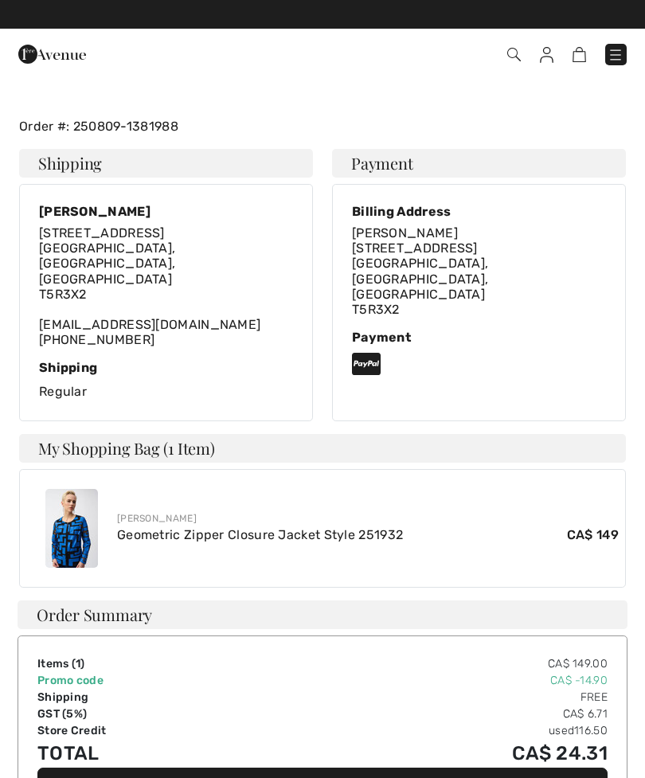
scroll to position [105, 0]
